Goal: Task Accomplishment & Management: Use online tool/utility

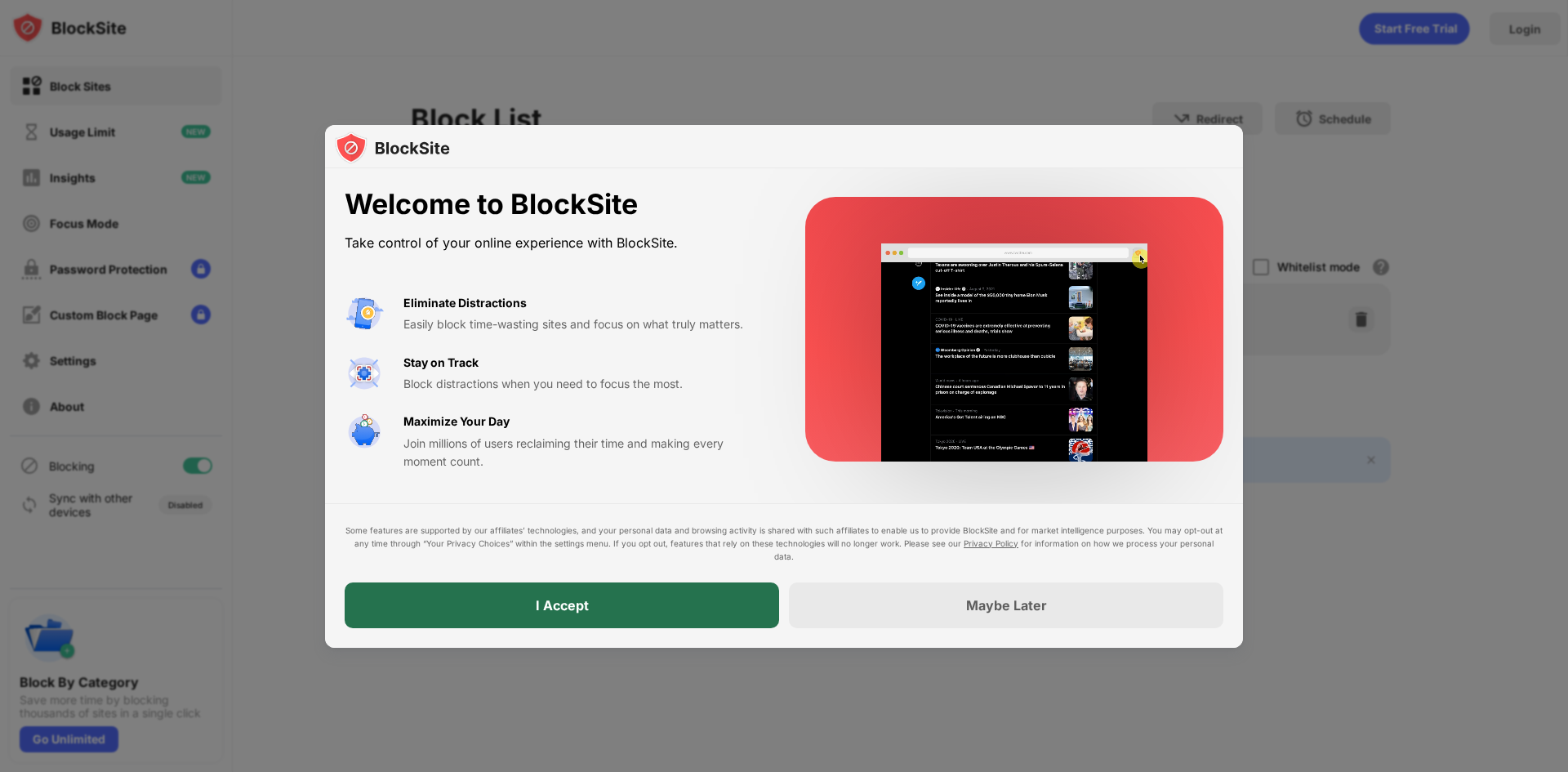
click at [562, 608] on div "I Accept" at bounding box center [562, 605] width 53 height 16
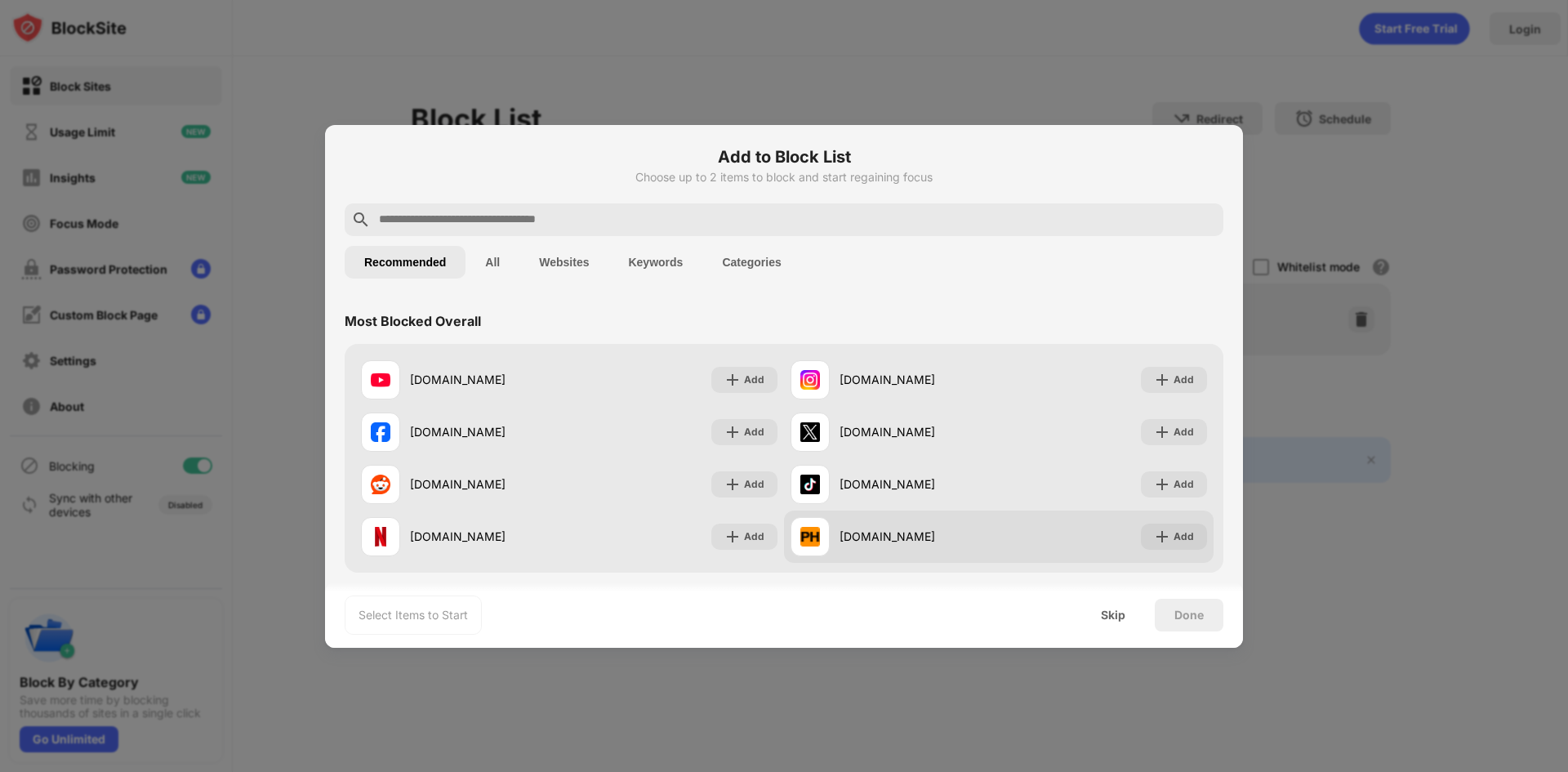
click at [823, 536] on div at bounding box center [810, 536] width 39 height 39
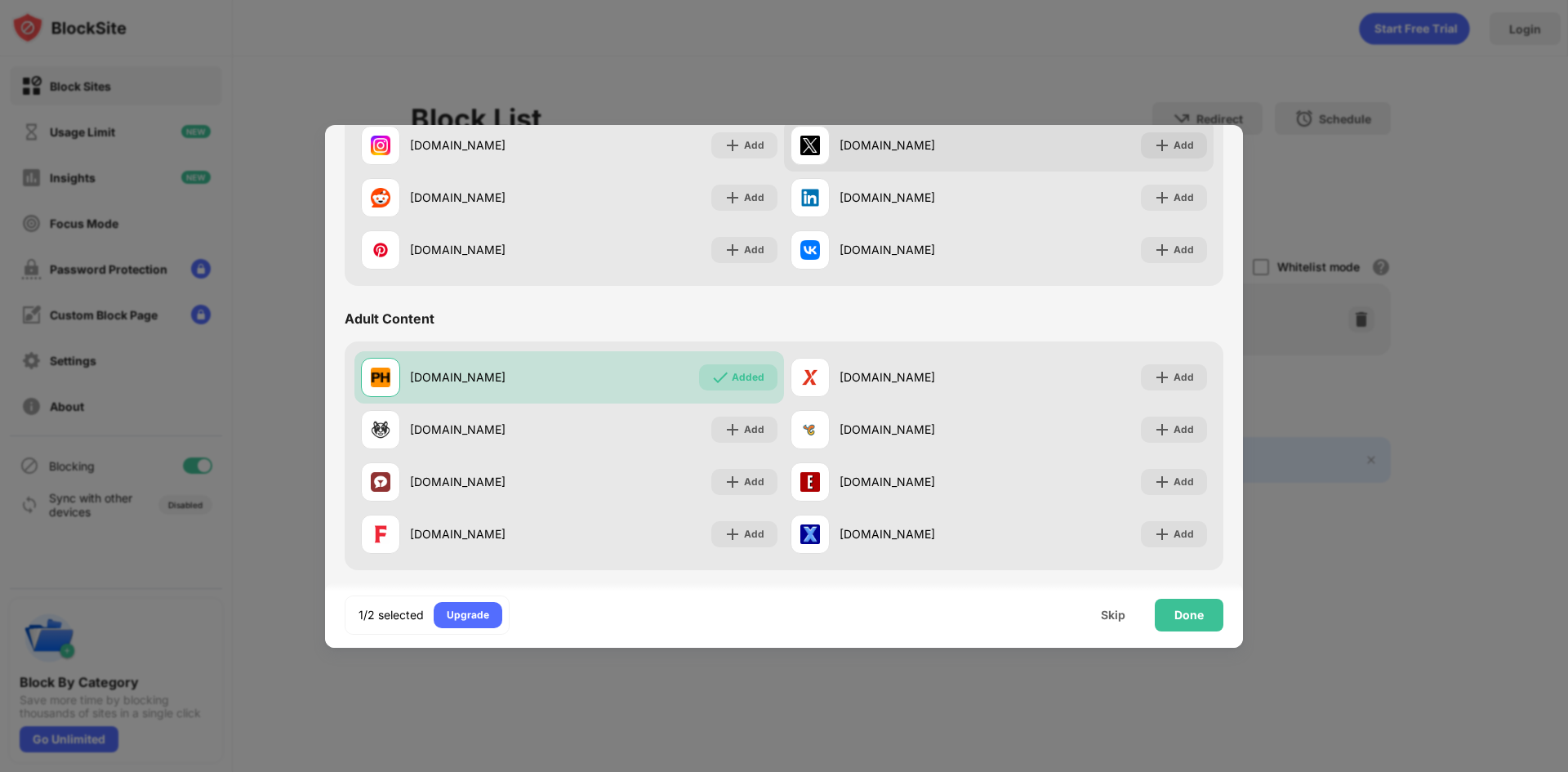
scroll to position [572, 0]
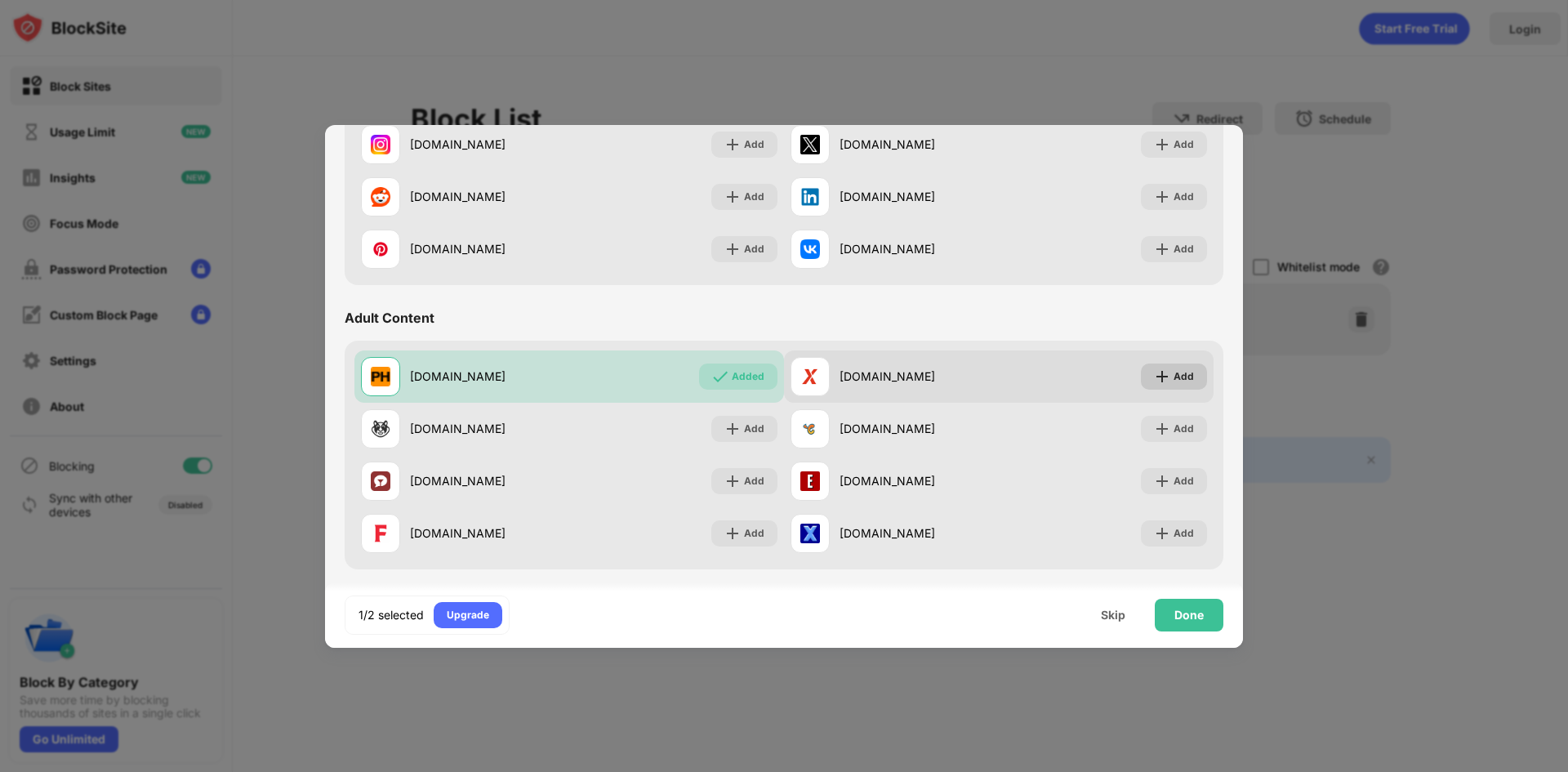
click at [1154, 377] on img at bounding box center [1162, 376] width 16 height 16
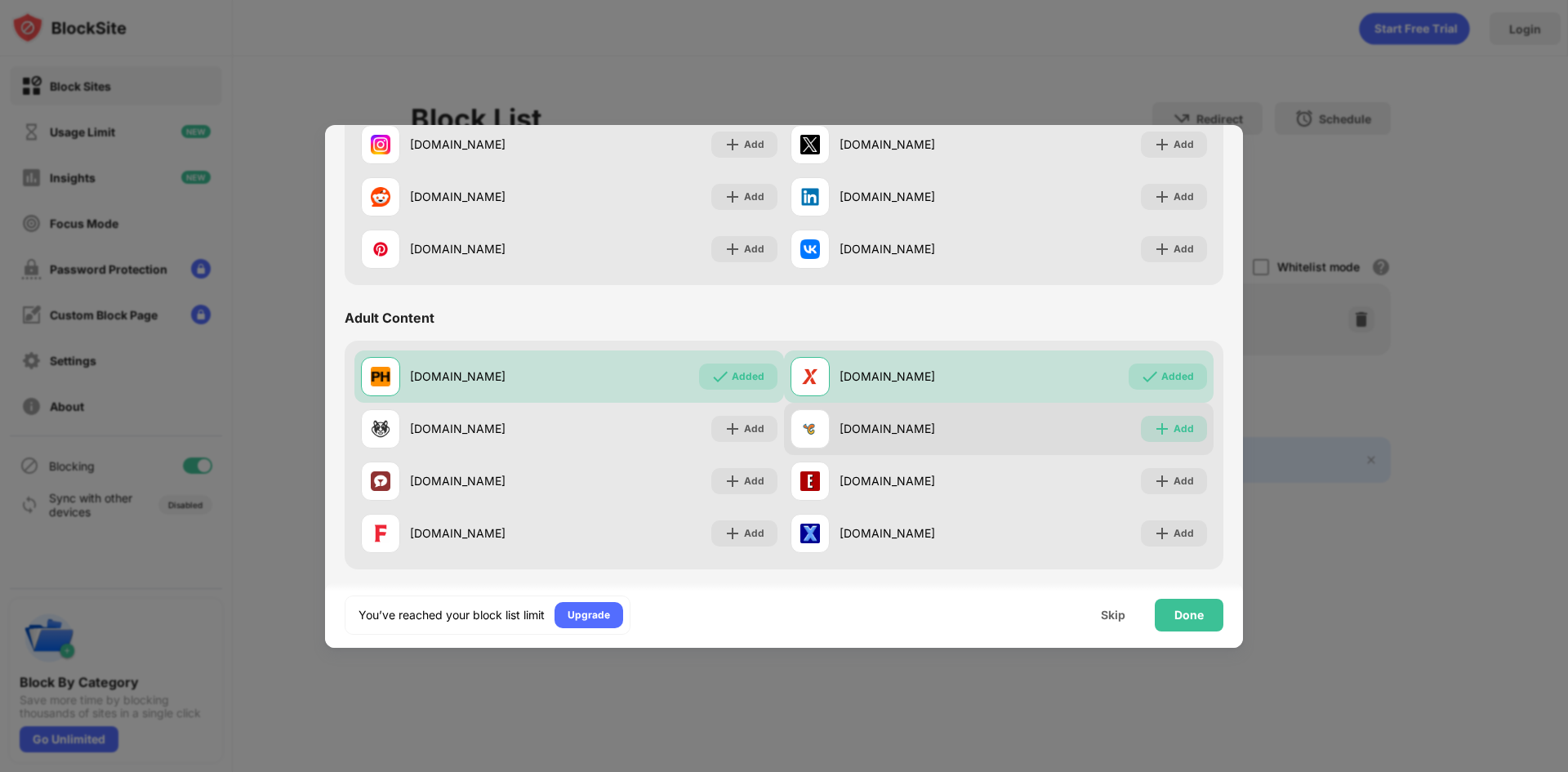
click at [1154, 429] on img at bounding box center [1162, 429] width 16 height 16
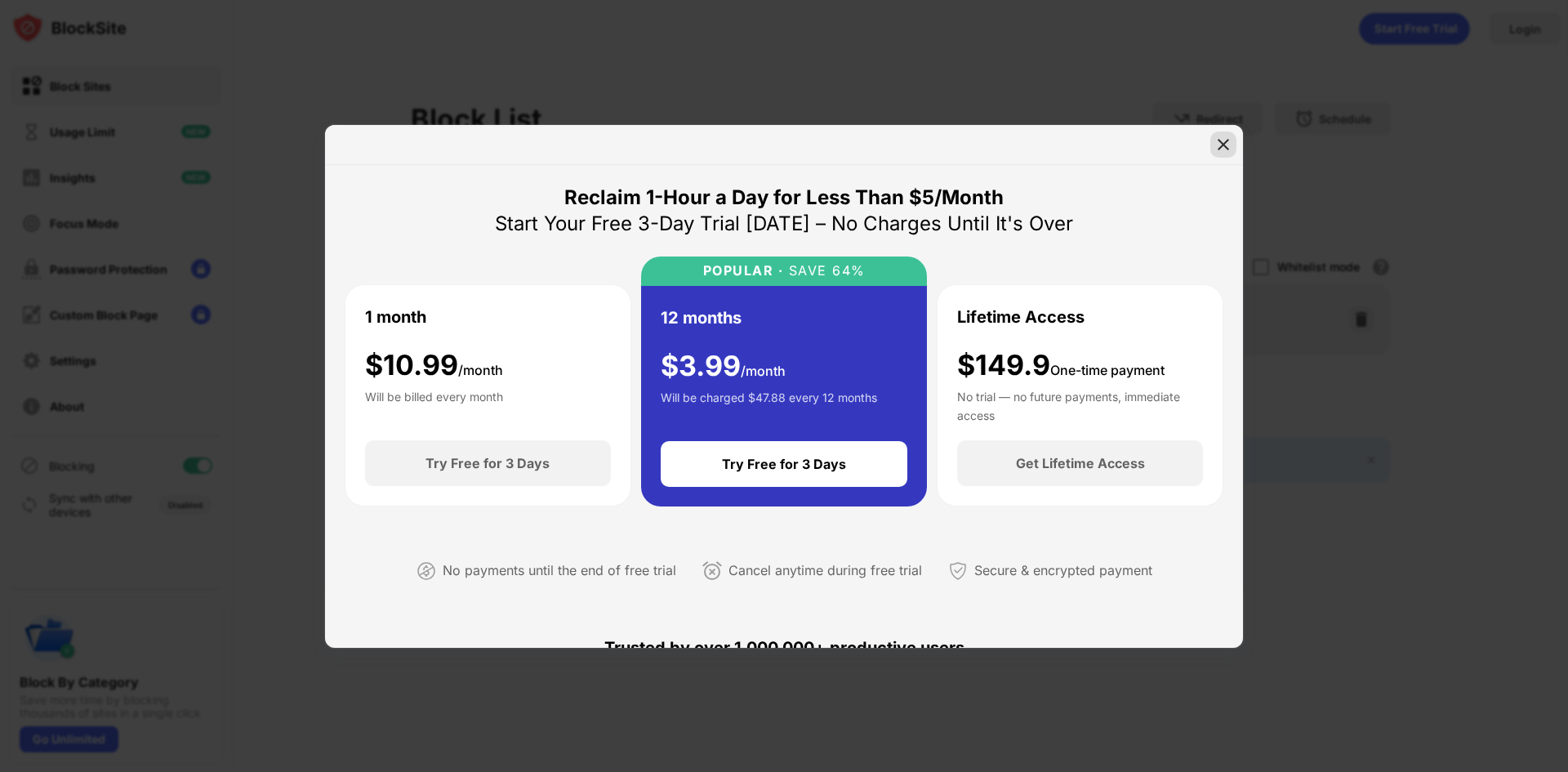
click at [1214, 145] on div at bounding box center [1223, 145] width 26 height 26
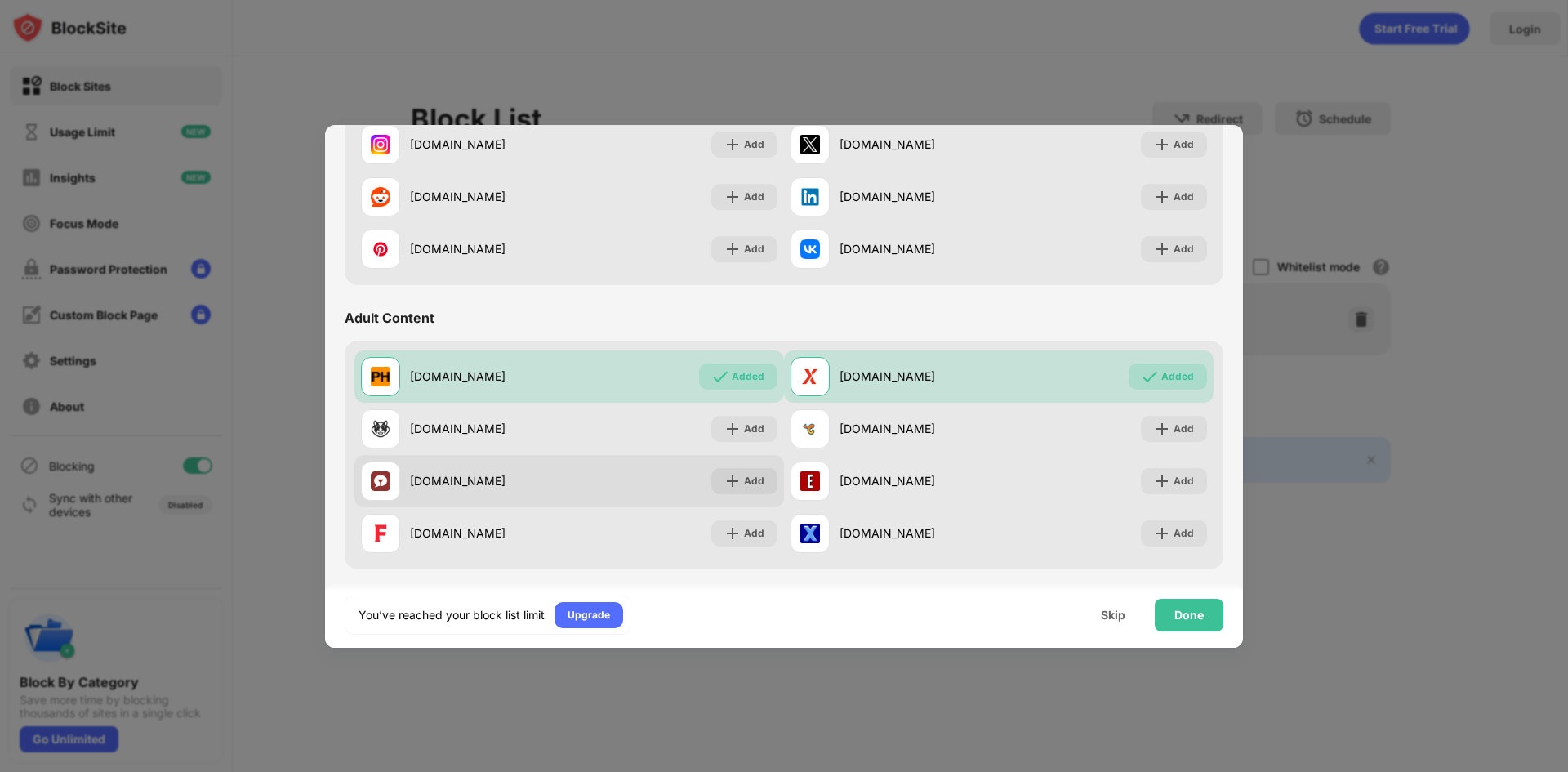
click at [410, 491] on div "stripchat.com" at bounding box center [465, 481] width 208 height 39
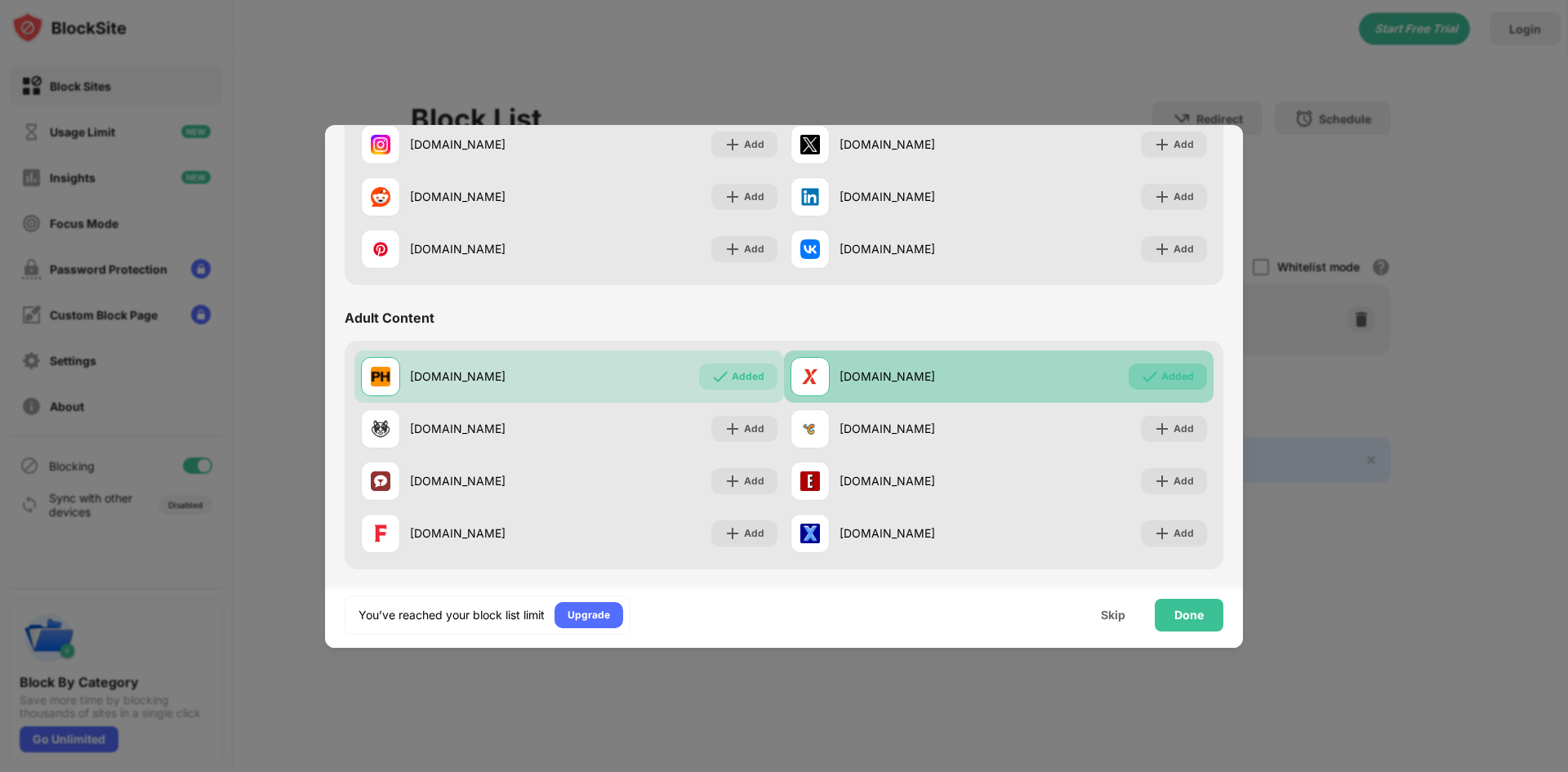
click at [1129, 372] on div "Added" at bounding box center [1168, 377] width 78 height 26
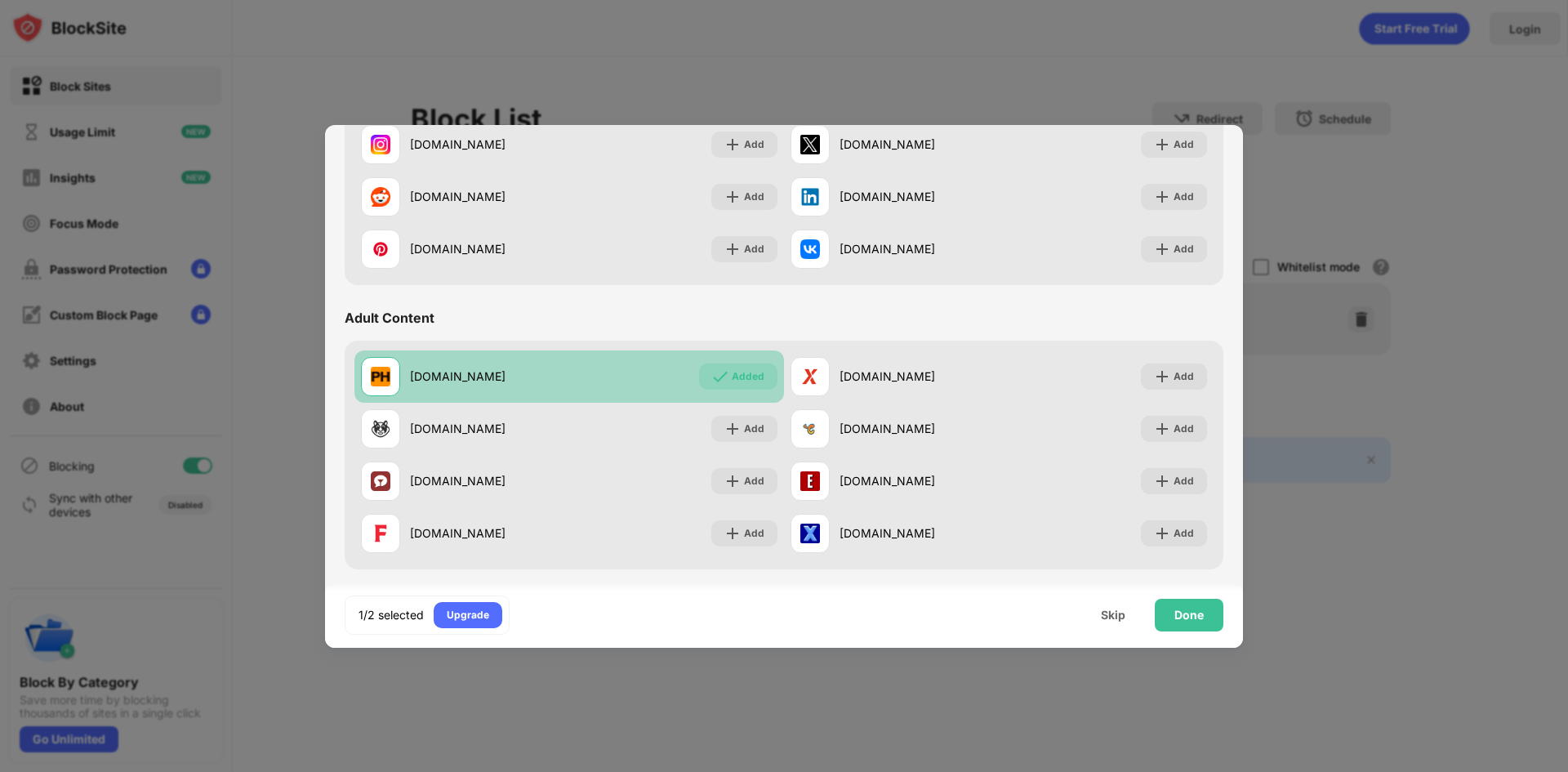
click at [748, 369] on div "Added" at bounding box center [748, 376] width 32 height 16
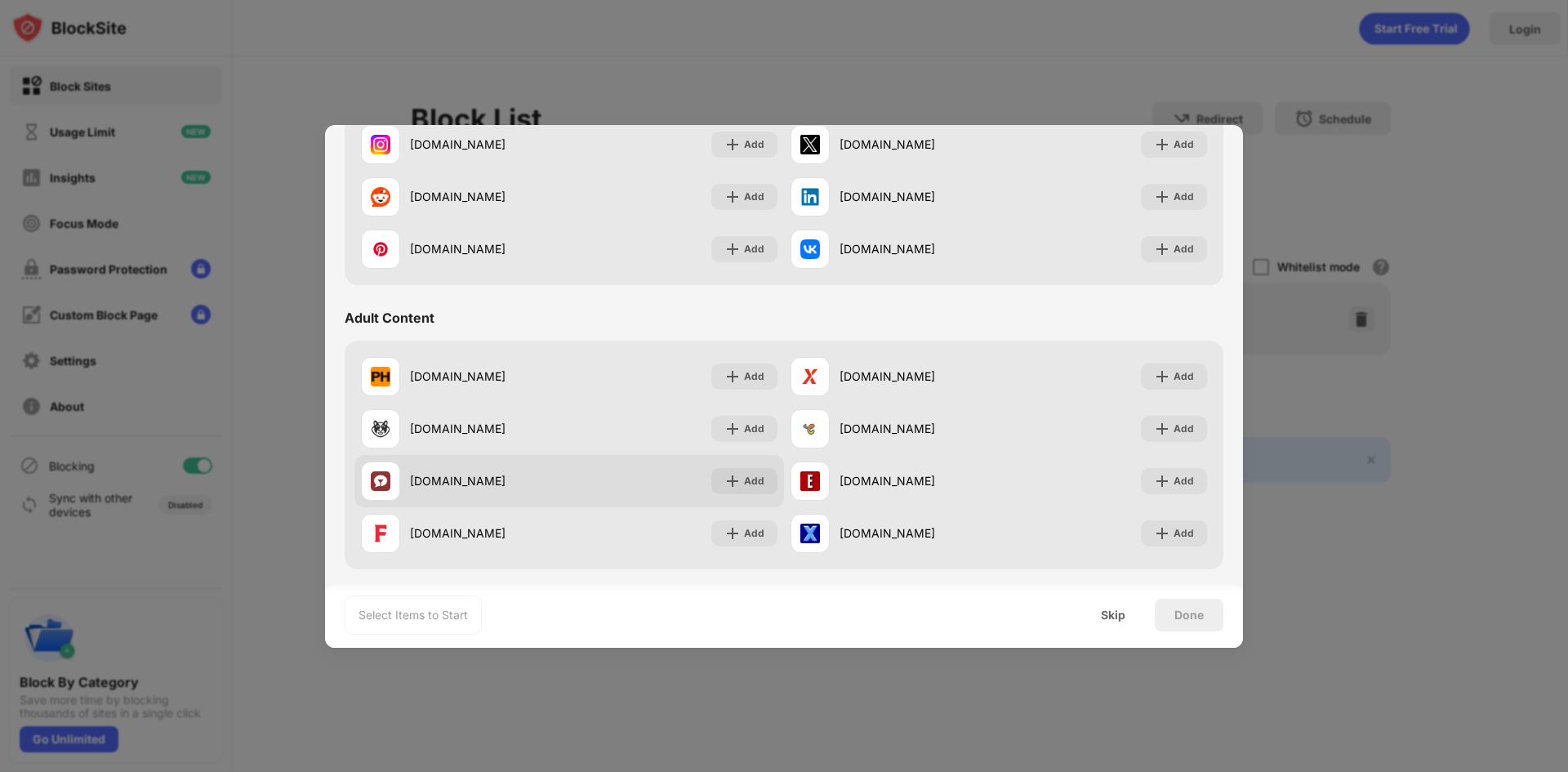
click at [415, 479] on div "stripchat.com" at bounding box center [489, 480] width 159 height 17
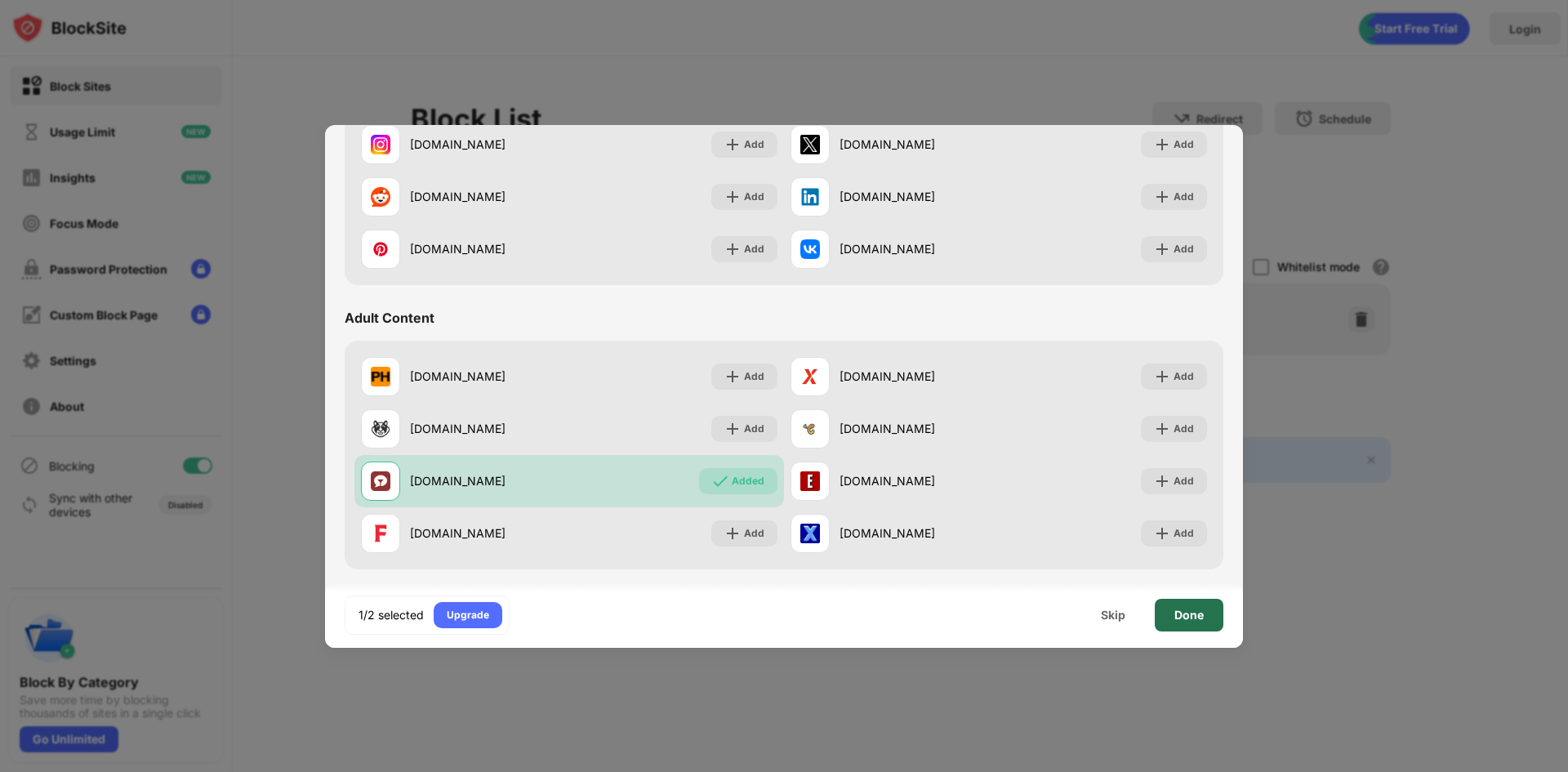
click at [1188, 620] on div "Done" at bounding box center [1189, 615] width 30 height 13
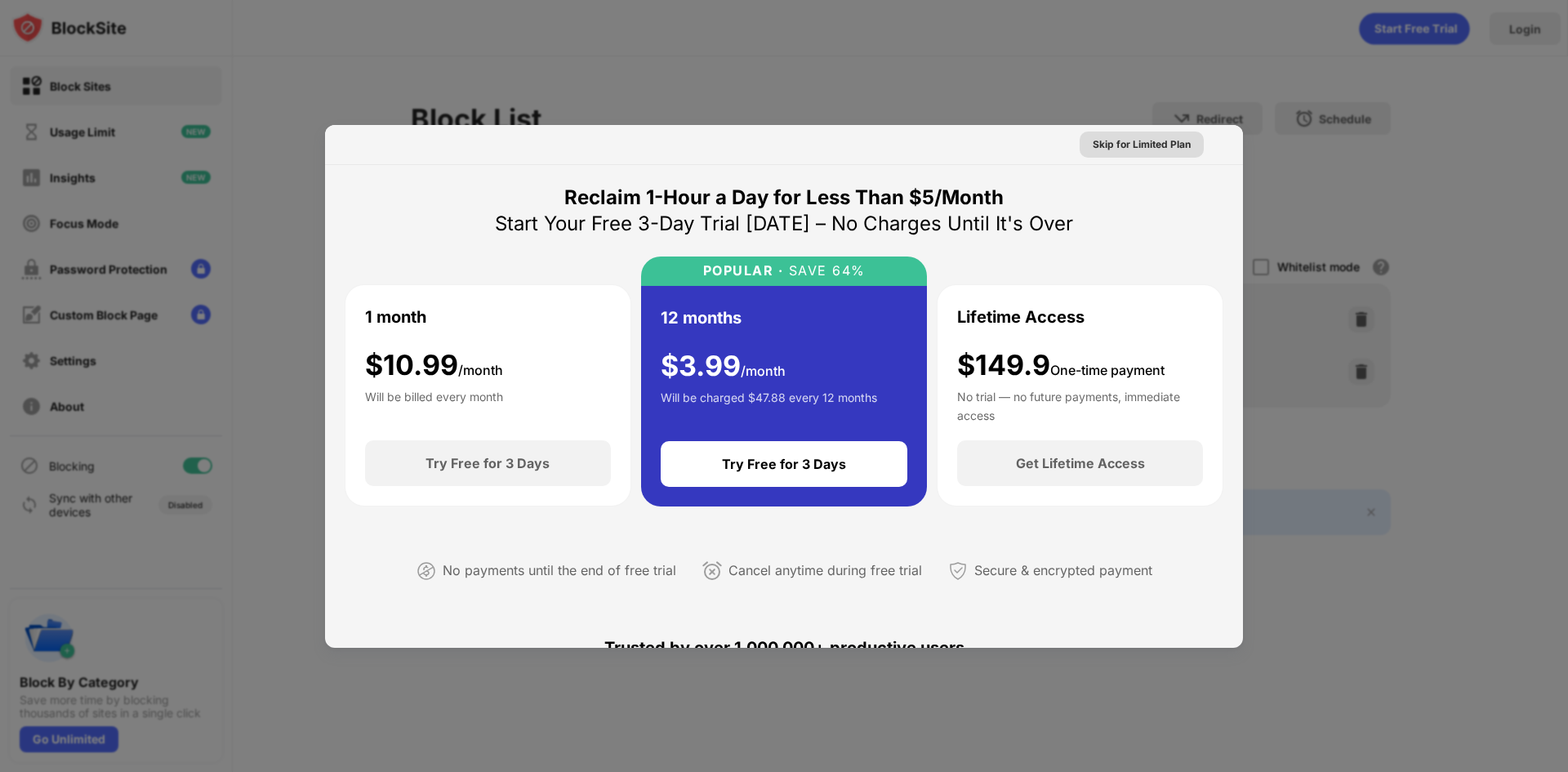
click at [1118, 145] on div "Skip for Limited Plan" at bounding box center [1141, 144] width 98 height 16
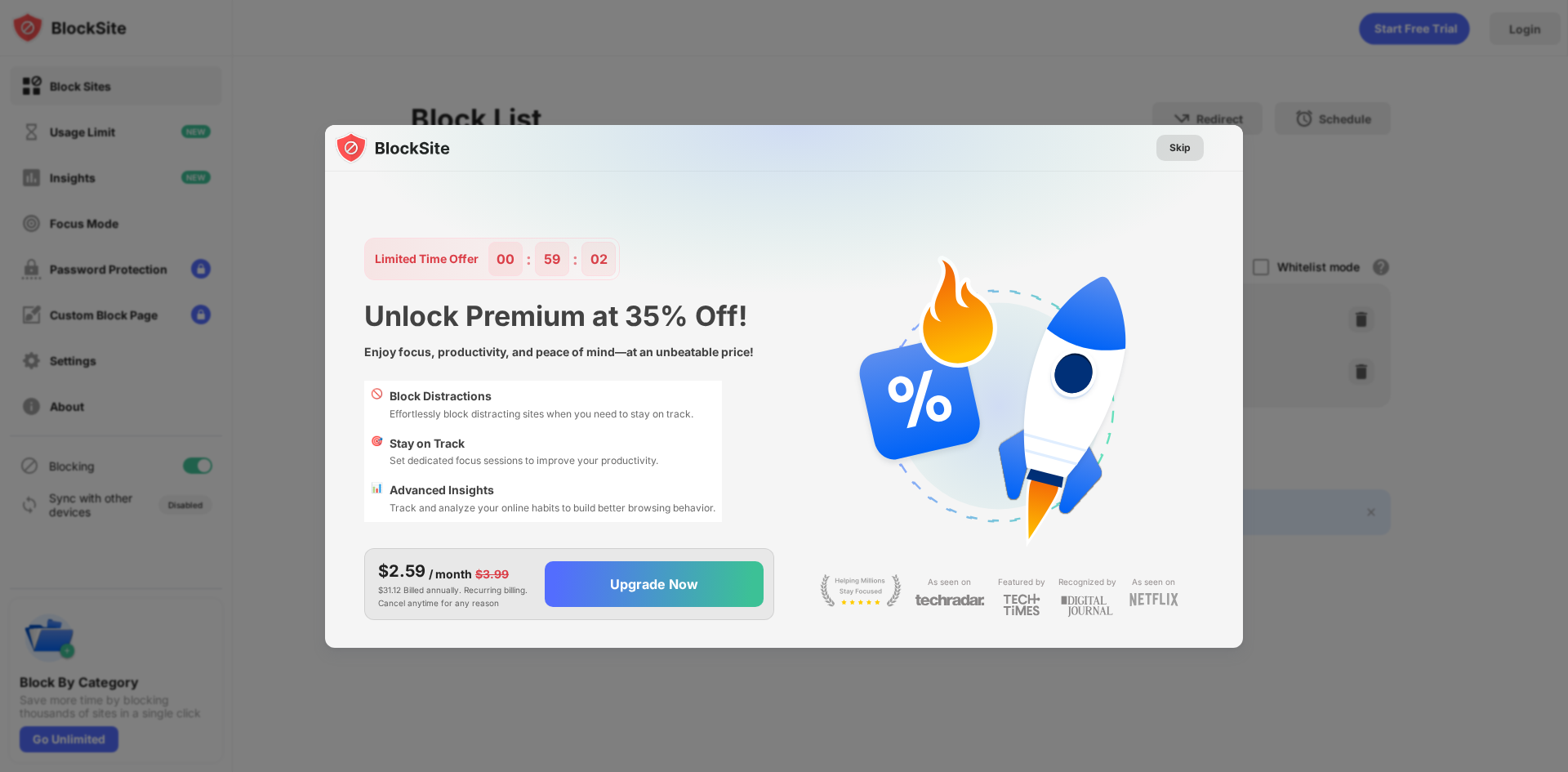
click at [1188, 146] on div "Skip" at bounding box center [1180, 147] width 21 height 16
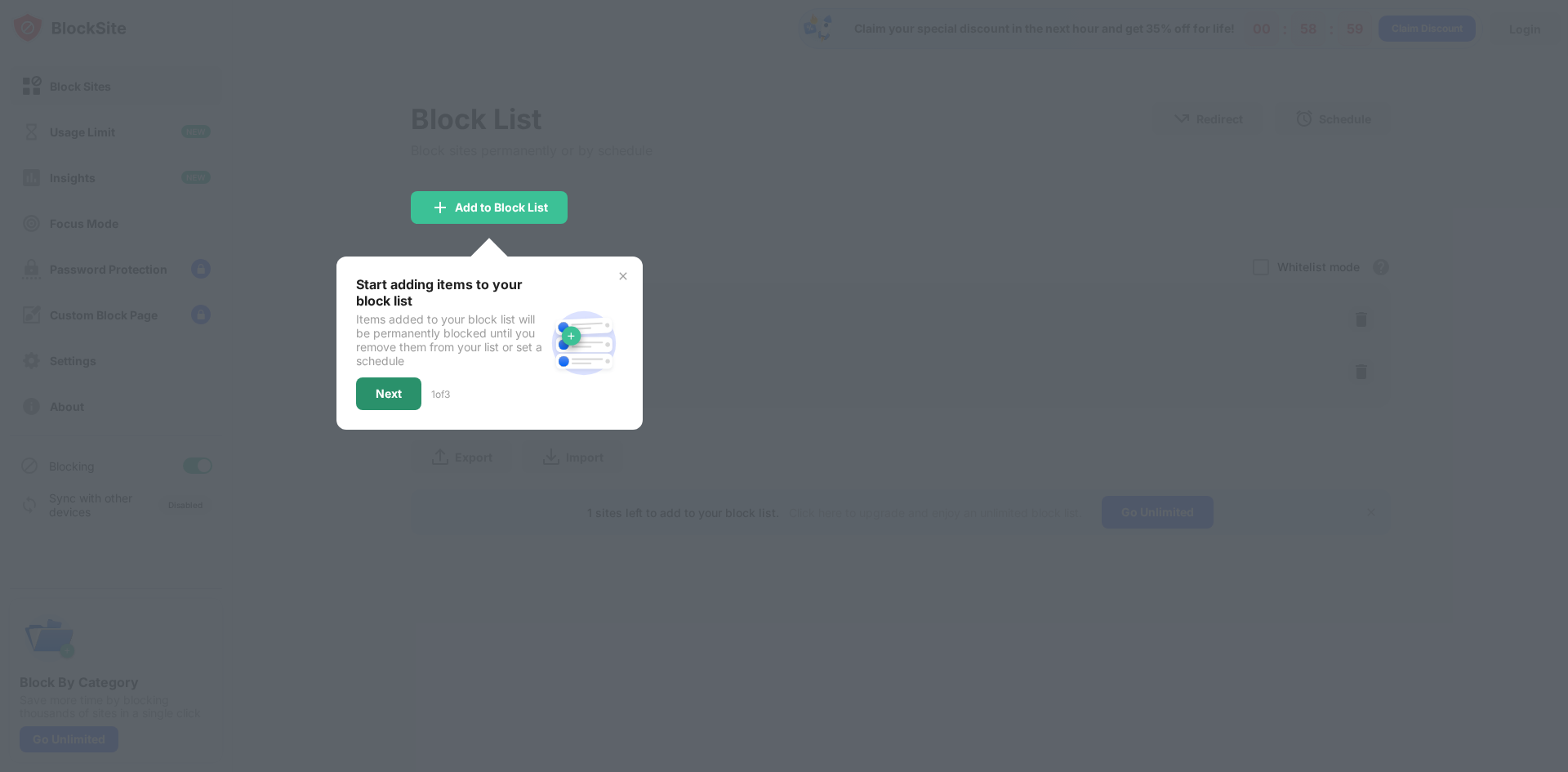
click at [406, 391] on div "Next" at bounding box center [388, 394] width 65 height 32
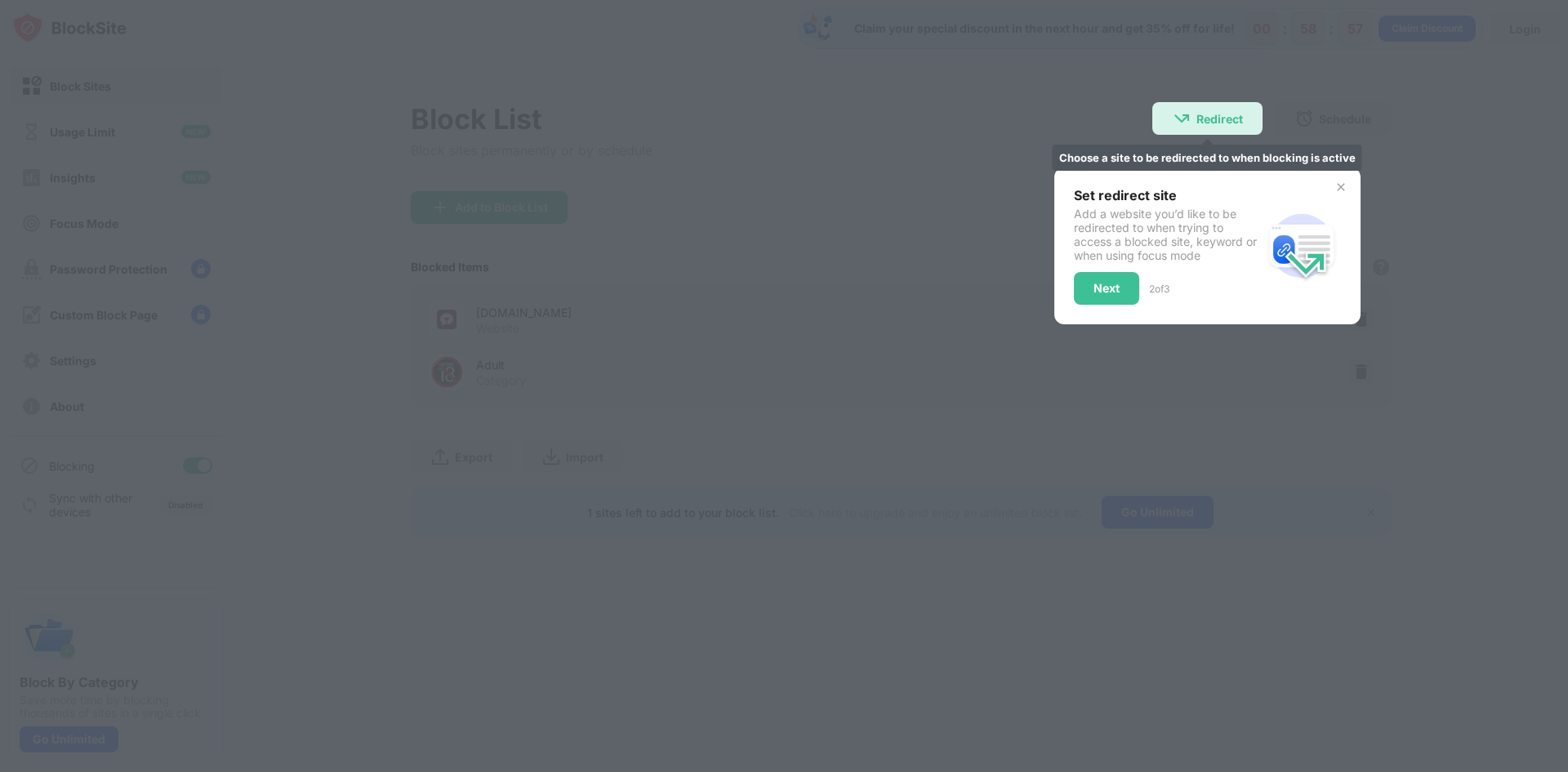
click at [1212, 116] on div "Redirect" at bounding box center [1220, 119] width 47 height 14
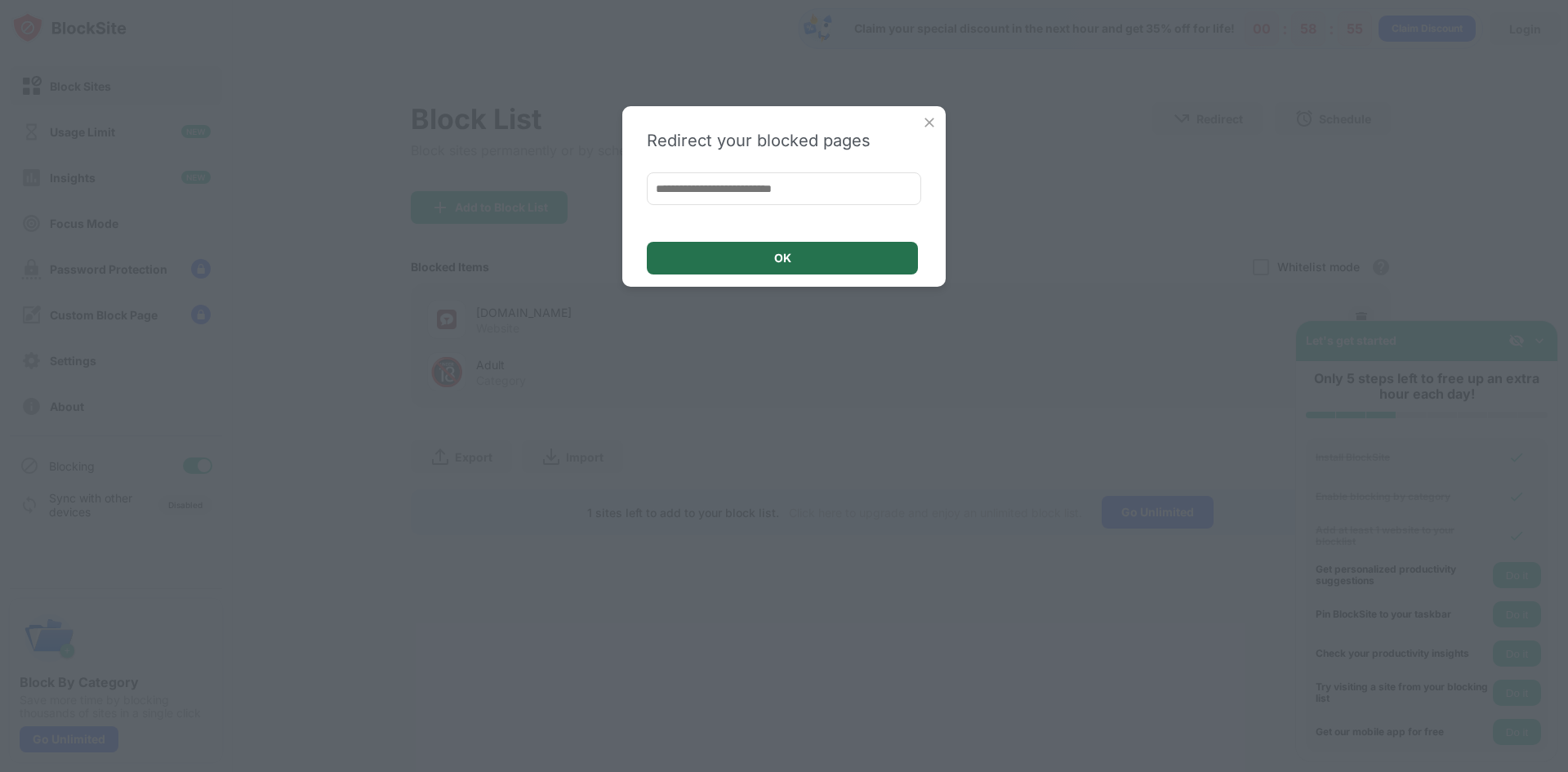
click at [769, 259] on div "OK" at bounding box center [782, 258] width 271 height 32
